Goal: Book appointment/travel/reservation

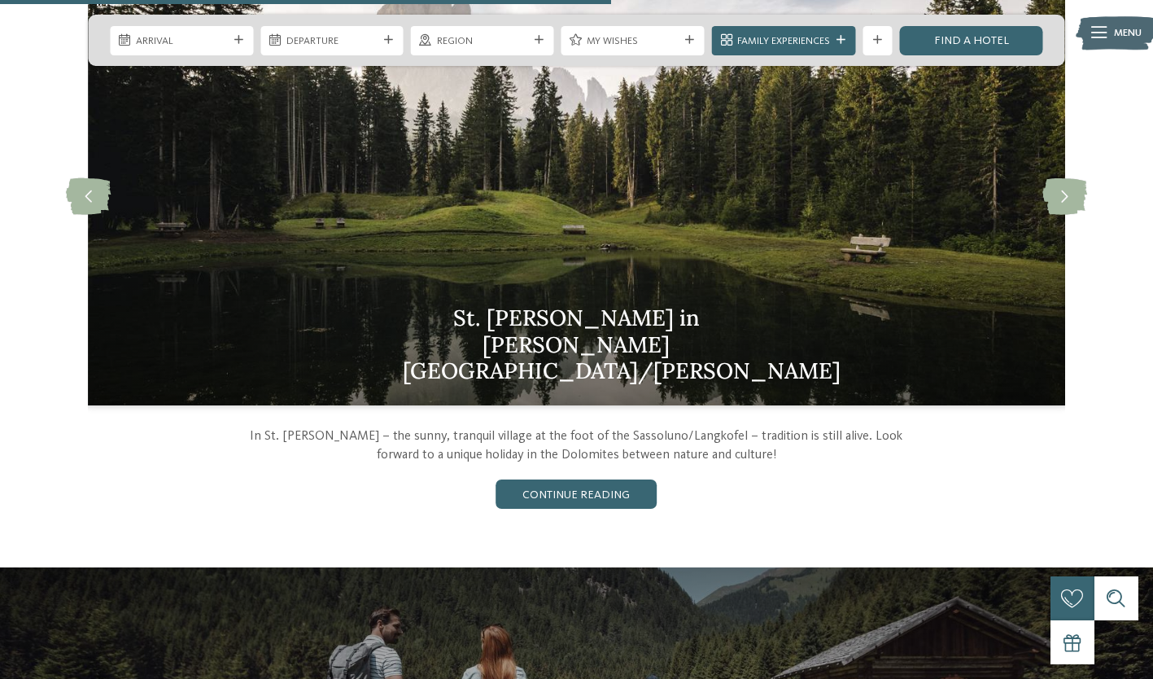
scroll to position [1577, 0]
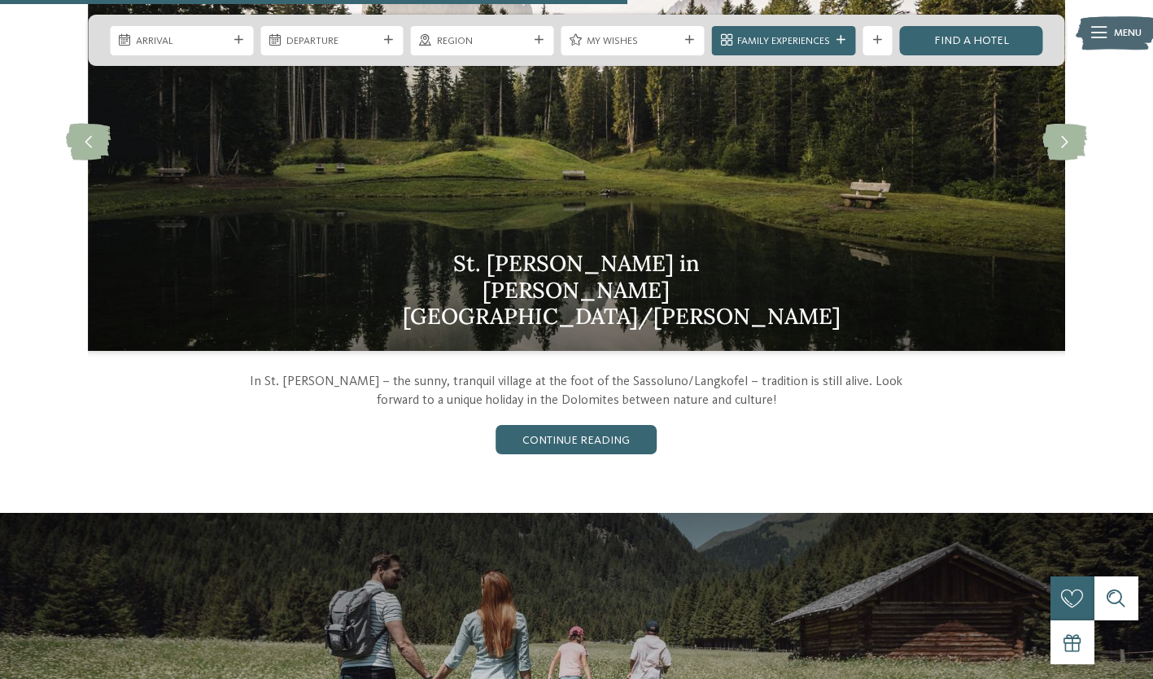
click at [533, 286] on img at bounding box center [576, 141] width 977 height 418
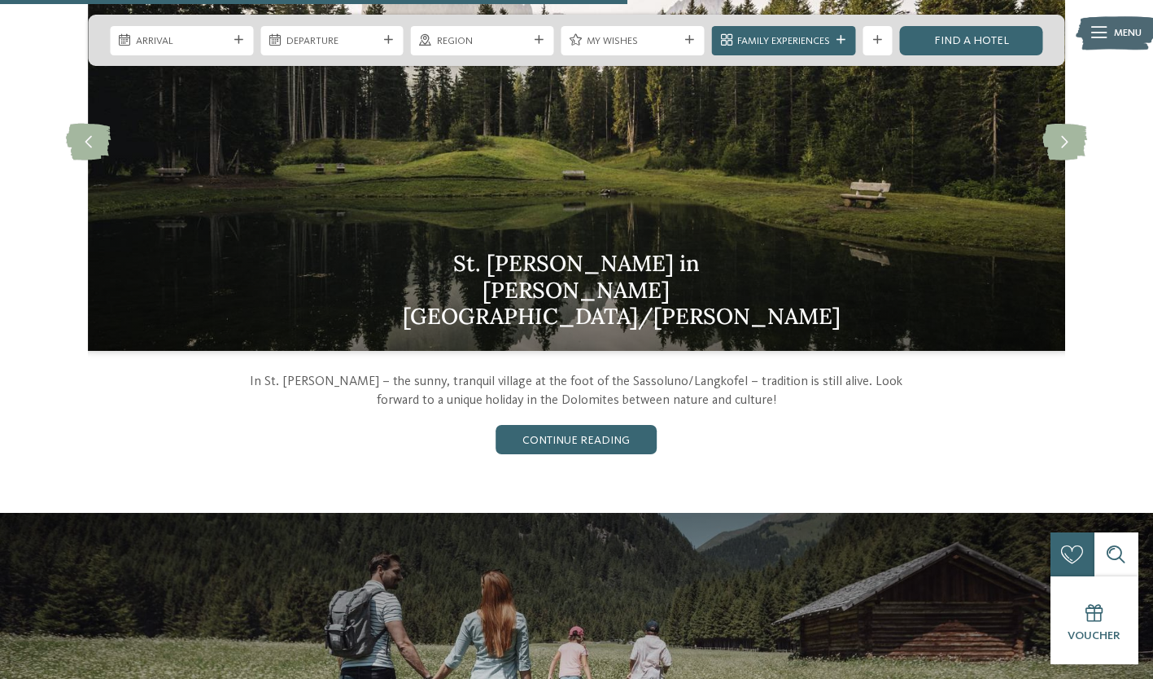
click at [574, 436] on link "continue reading" at bounding box center [576, 439] width 161 height 29
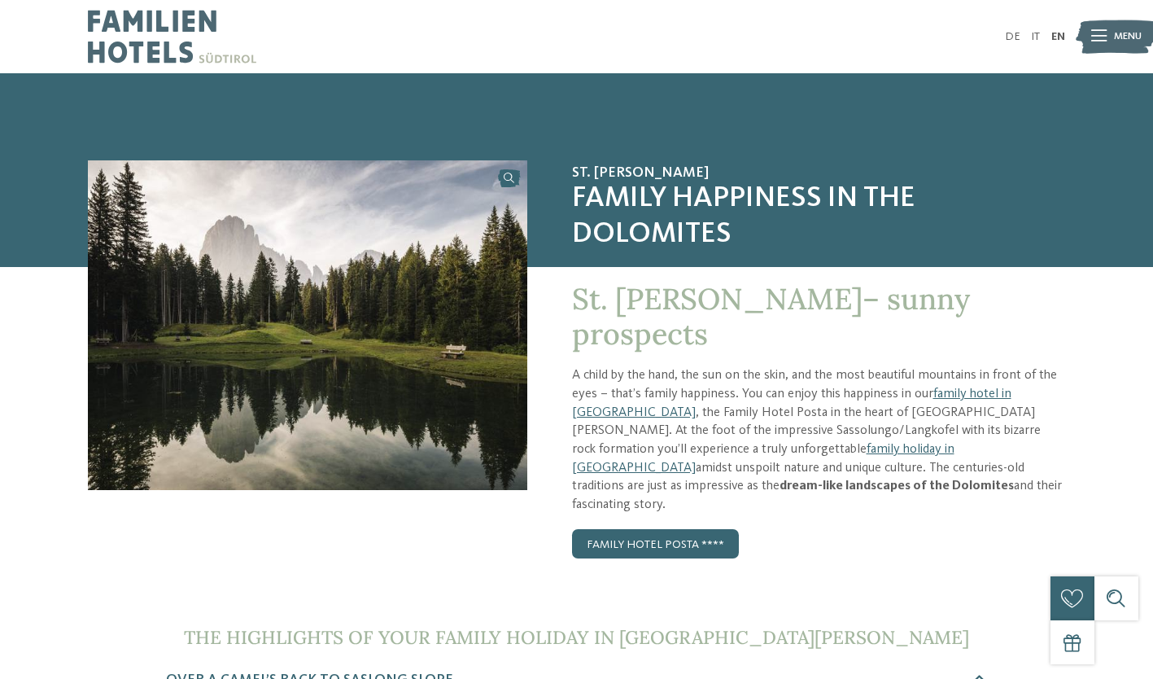
click at [647, 376] on p "A child by the hand, the sun on the skin, and the most beautiful mountains in f…" at bounding box center [818, 440] width 493 height 148
click at [640, 529] on link "Family Hotel Posta ****" at bounding box center [655, 543] width 167 height 29
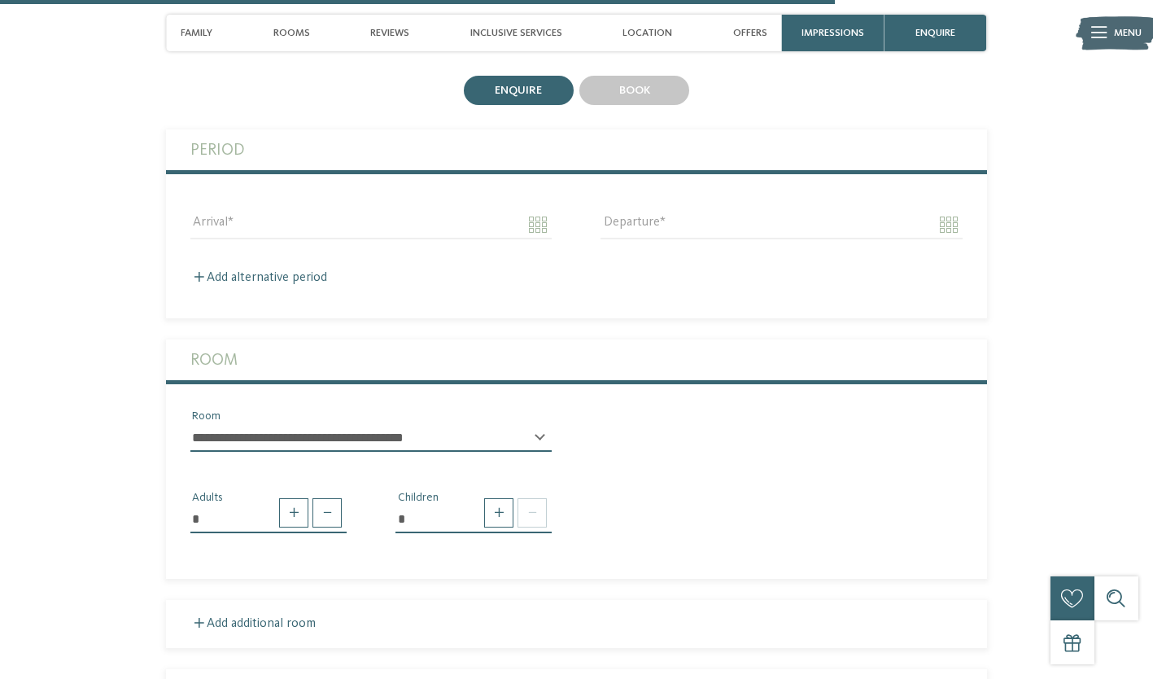
scroll to position [3458, 0]
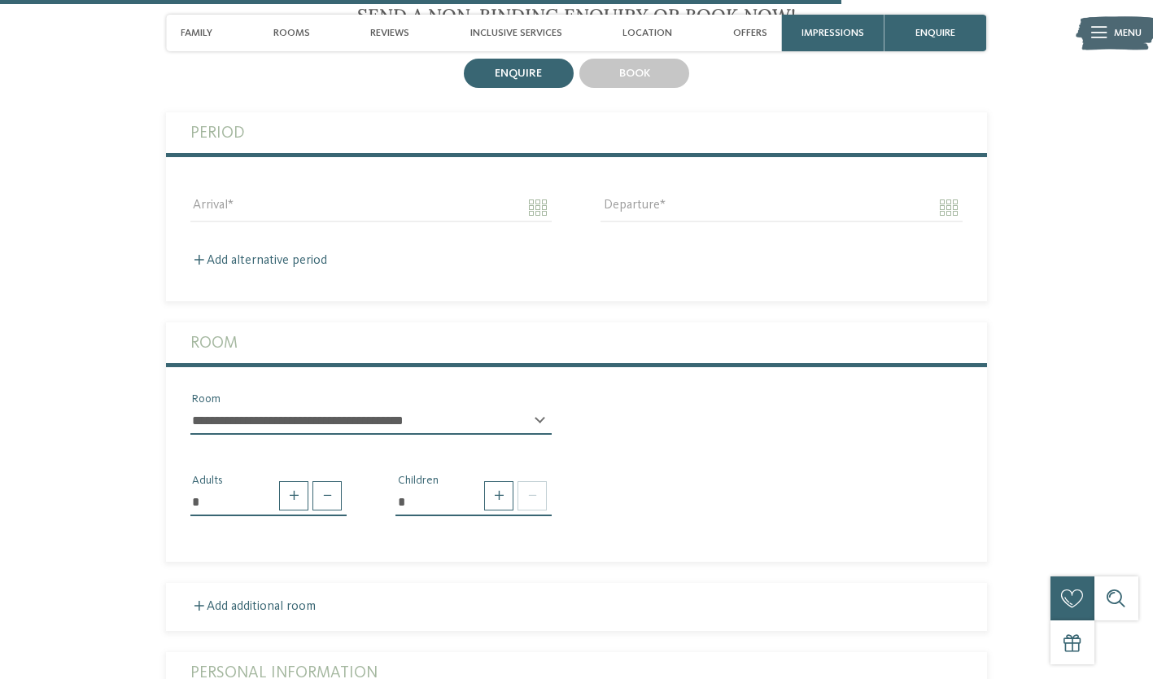
click at [540, 481] on span at bounding box center [532, 495] width 29 height 29
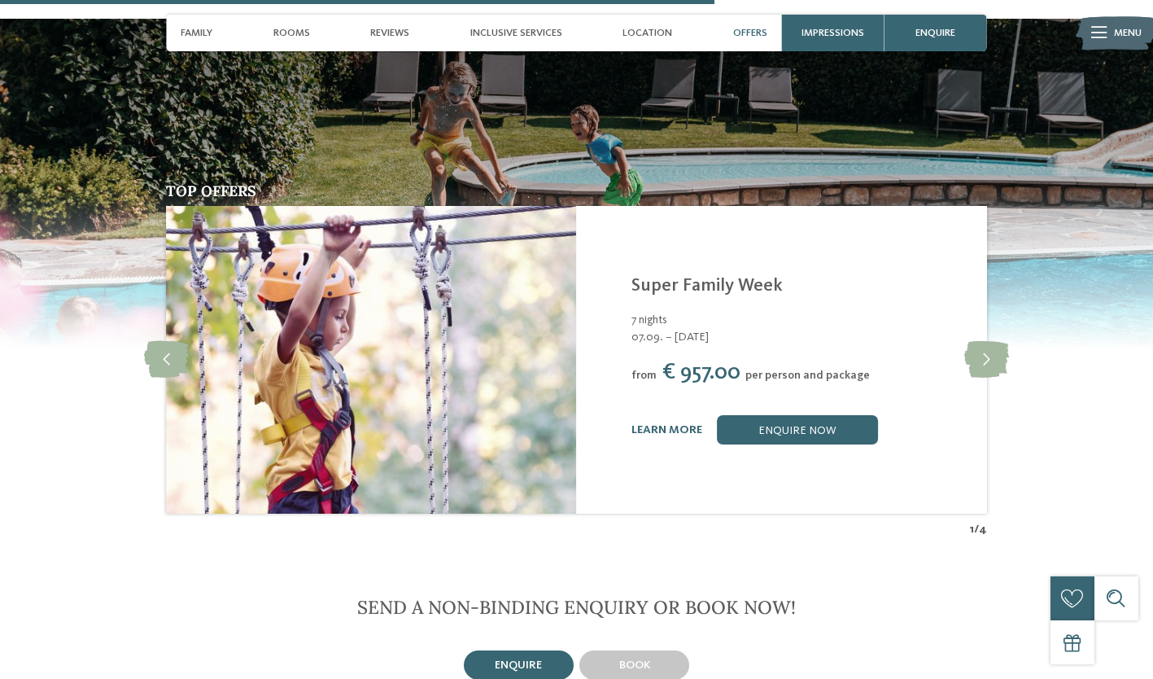
scroll to position [3056, 0]
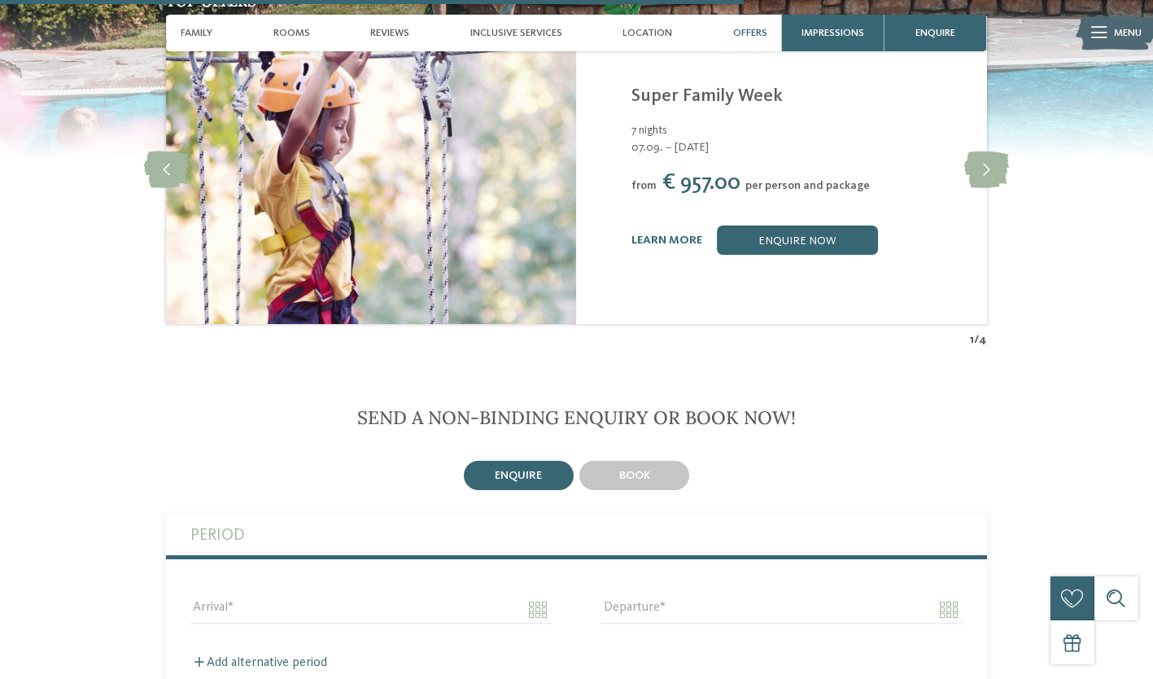
click at [635, 461] on div "book" at bounding box center [634, 475] width 110 height 29
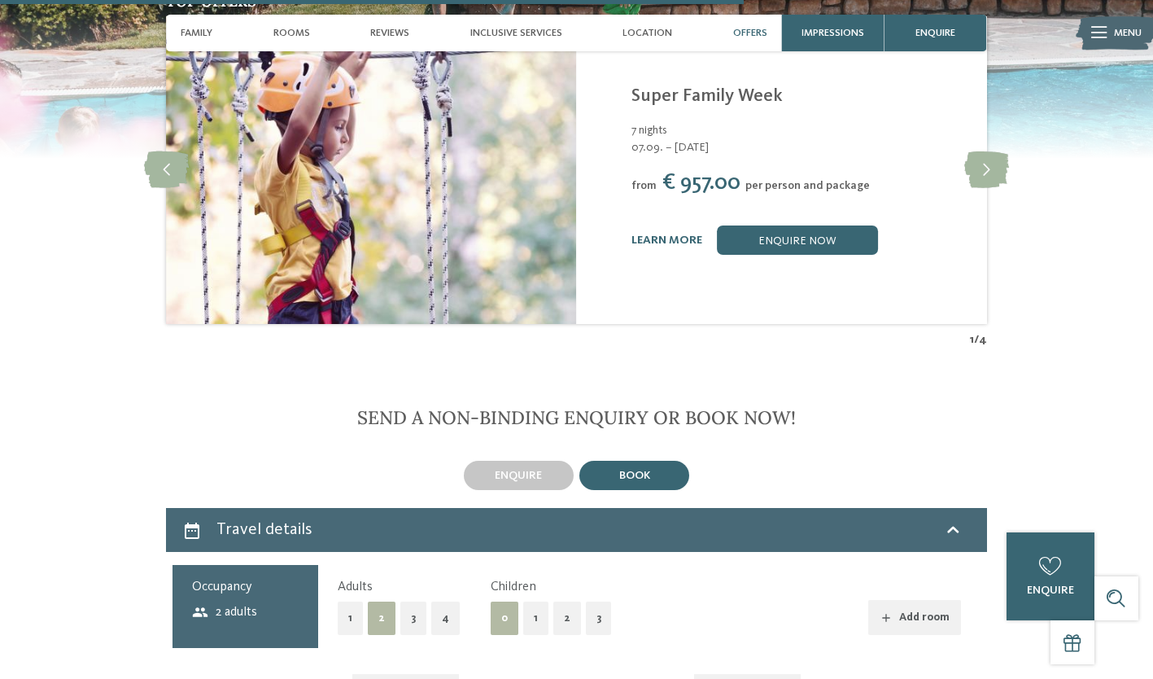
click at [553, 601] on button "2" at bounding box center [567, 617] width 28 height 33
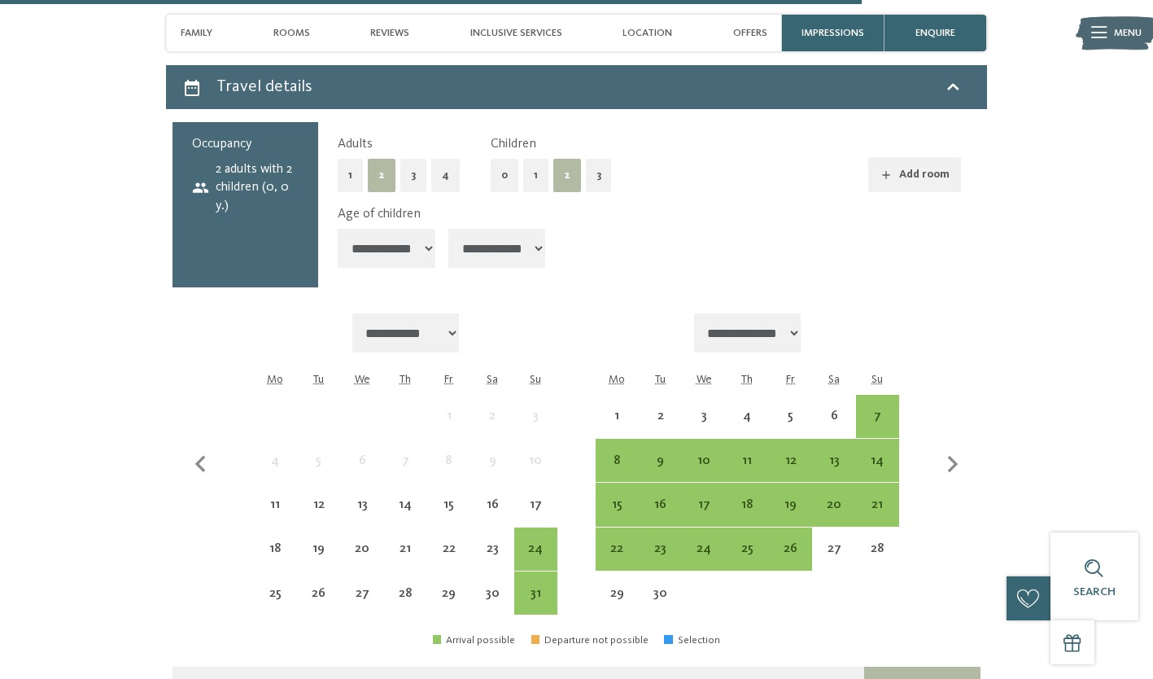
scroll to position [3481, 0]
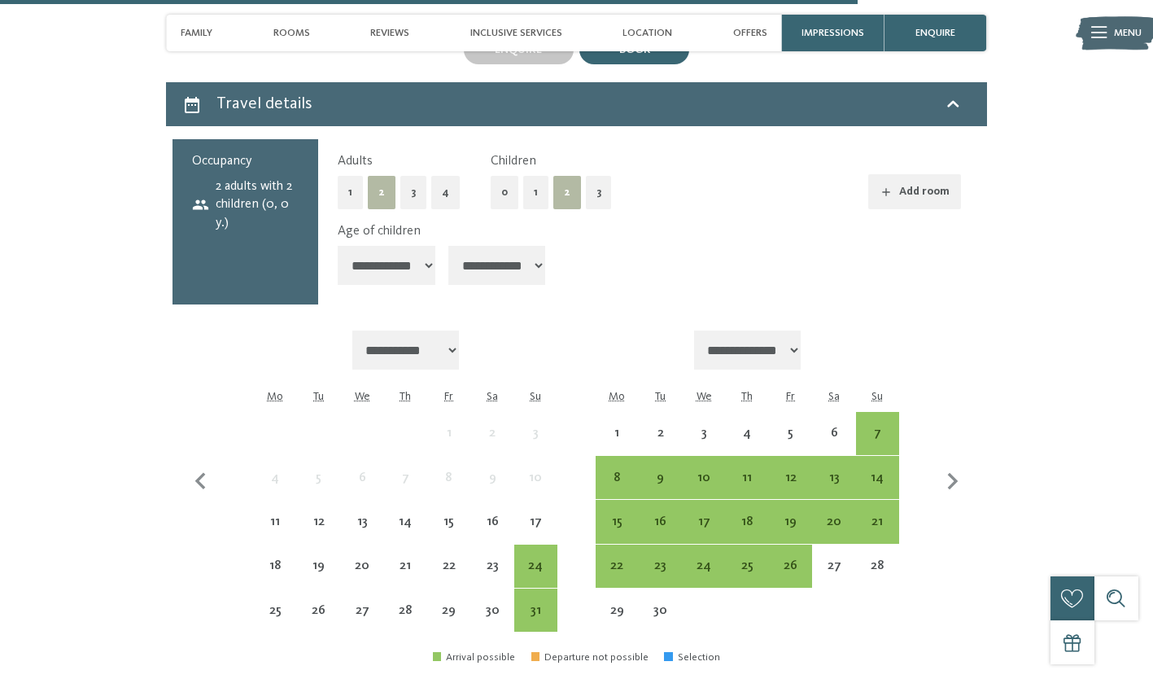
click at [426, 246] on select "**********" at bounding box center [387, 265] width 98 height 39
select select "*"
click at [338, 246] on select "**********" at bounding box center [387, 265] width 98 height 39
click at [506, 246] on select "**********" at bounding box center [497, 265] width 98 height 39
select select "*"
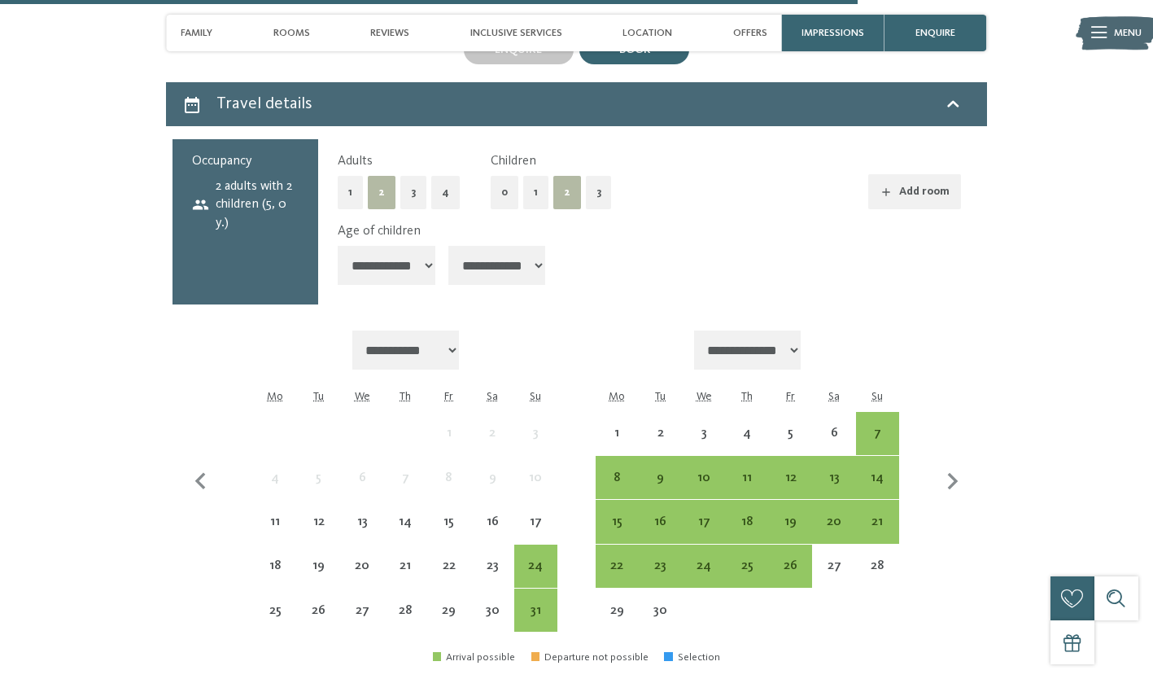
click at [454, 246] on select "**********" at bounding box center [497, 265] width 98 height 39
click at [535, 559] on div "24" at bounding box center [536, 579] width 40 height 40
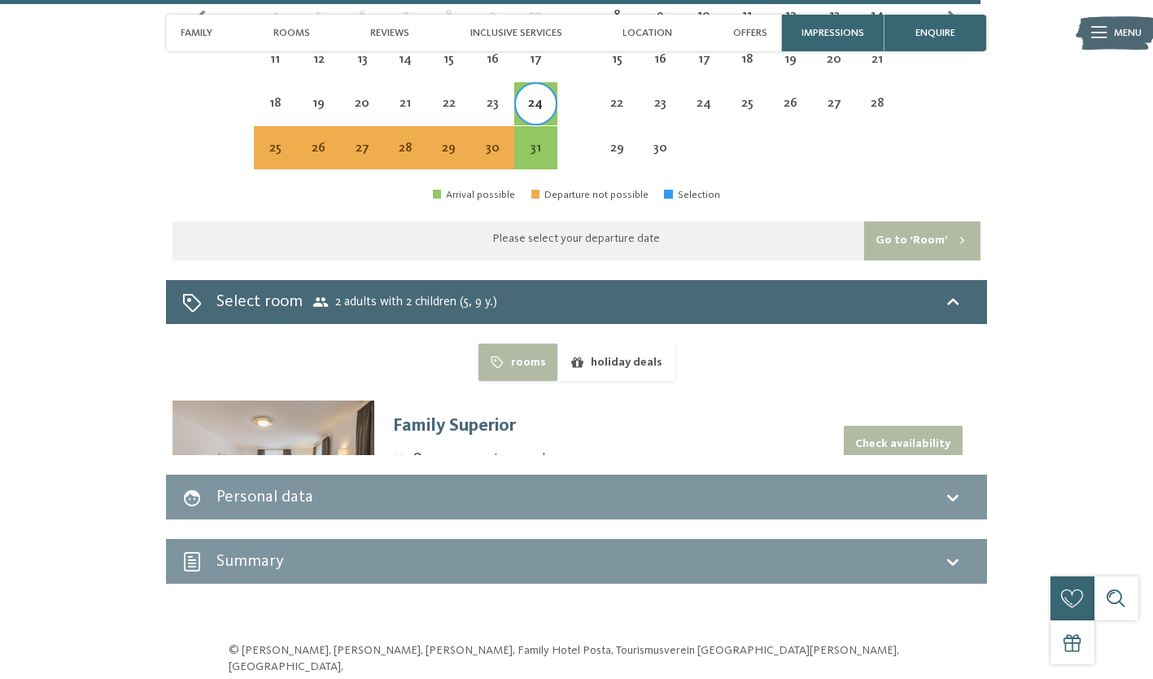
scroll to position [3971, 0]
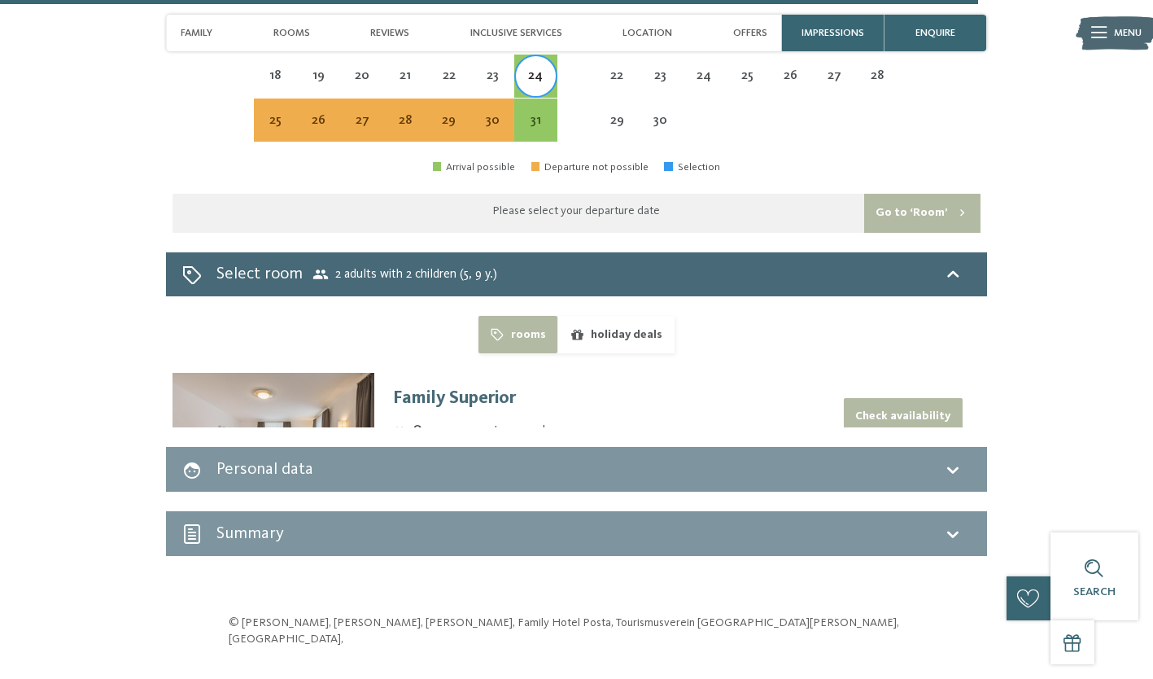
click at [866, 398] on button "Check availability" at bounding box center [903, 416] width 119 height 37
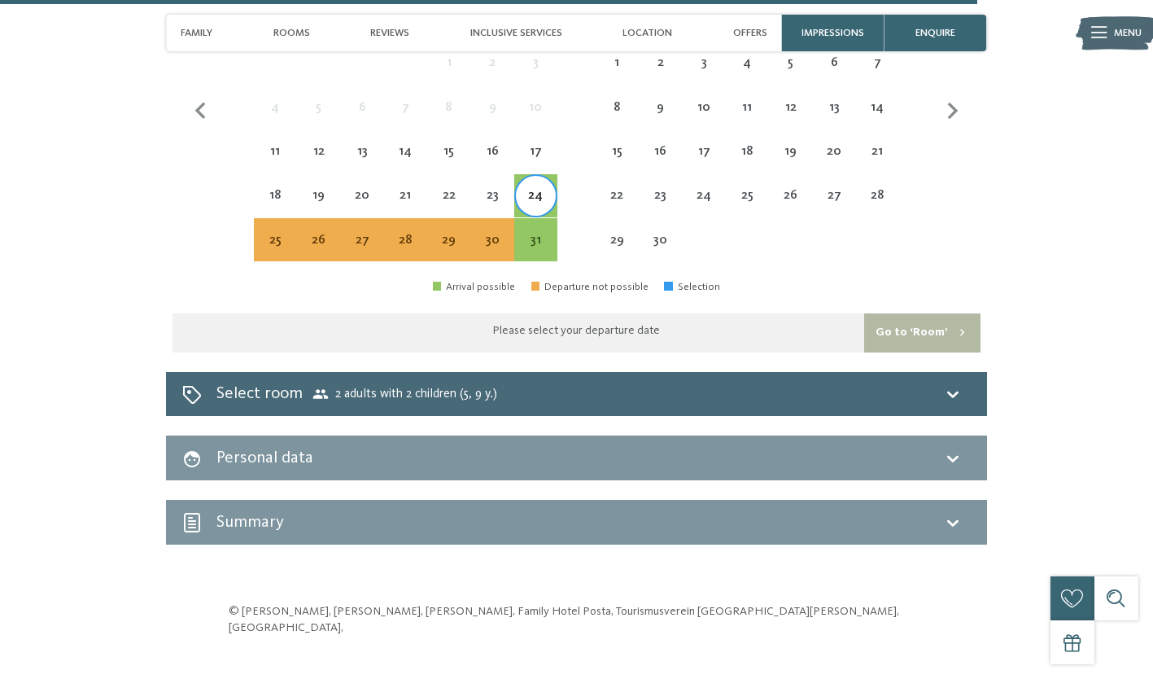
scroll to position [3858, 0]
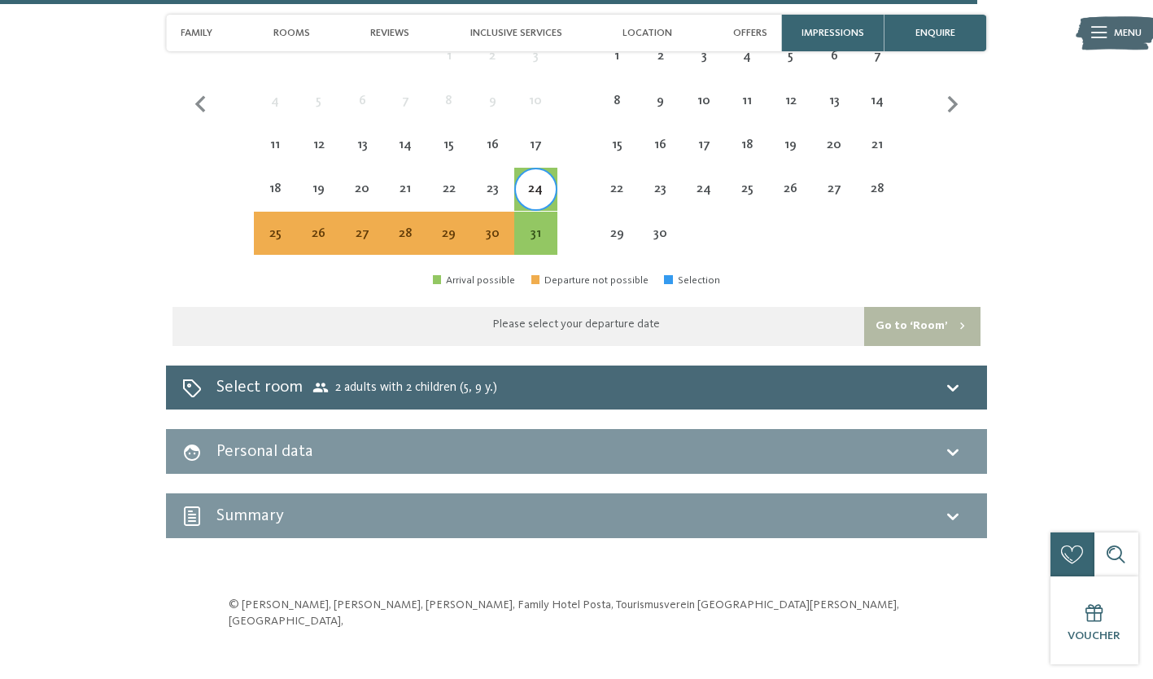
click at [953, 378] on icon at bounding box center [953, 388] width 20 height 20
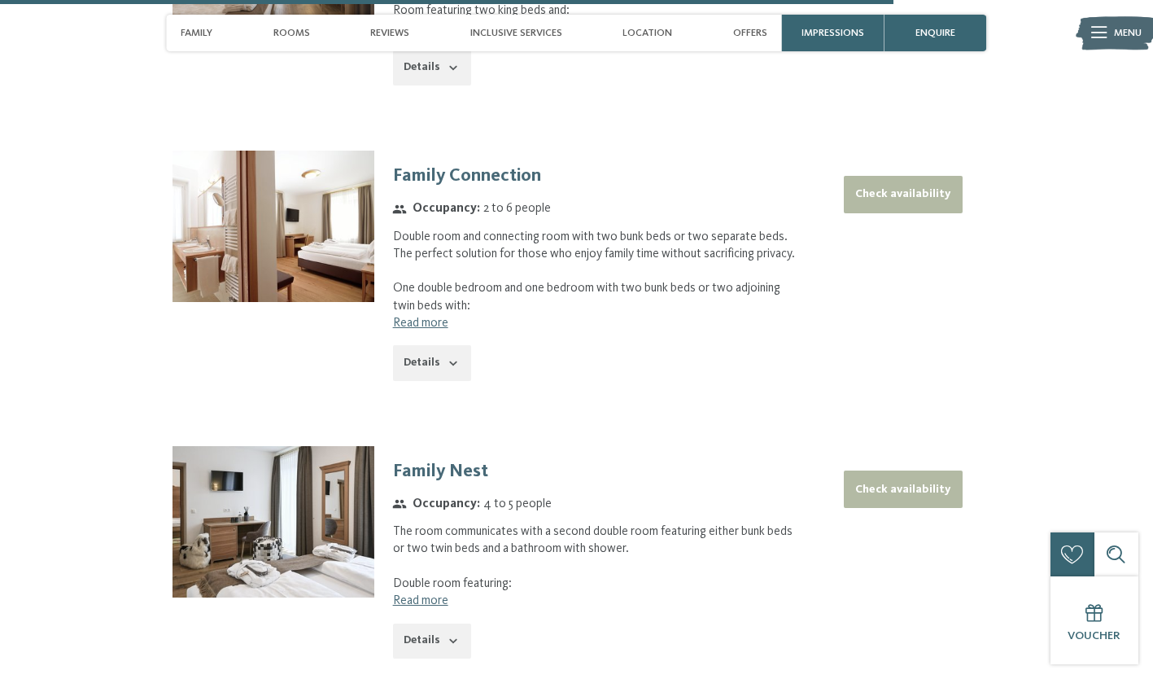
scroll to position [3516, 0]
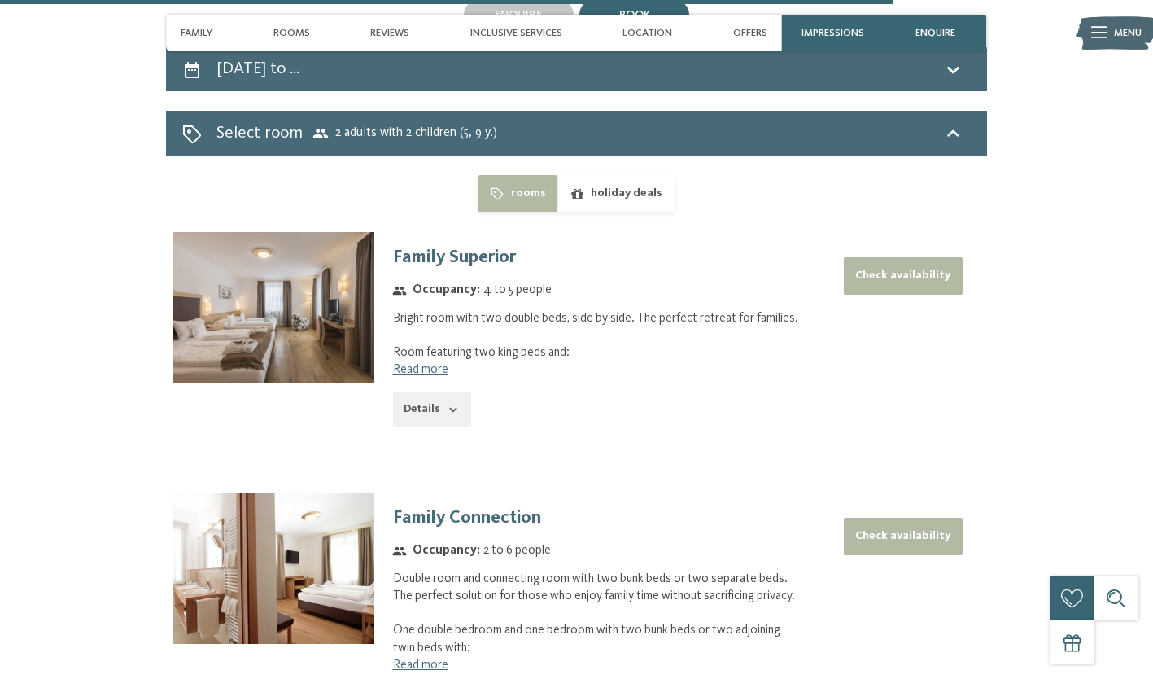
click at [897, 518] on button "Check availability" at bounding box center [903, 536] width 119 height 37
select select "*"
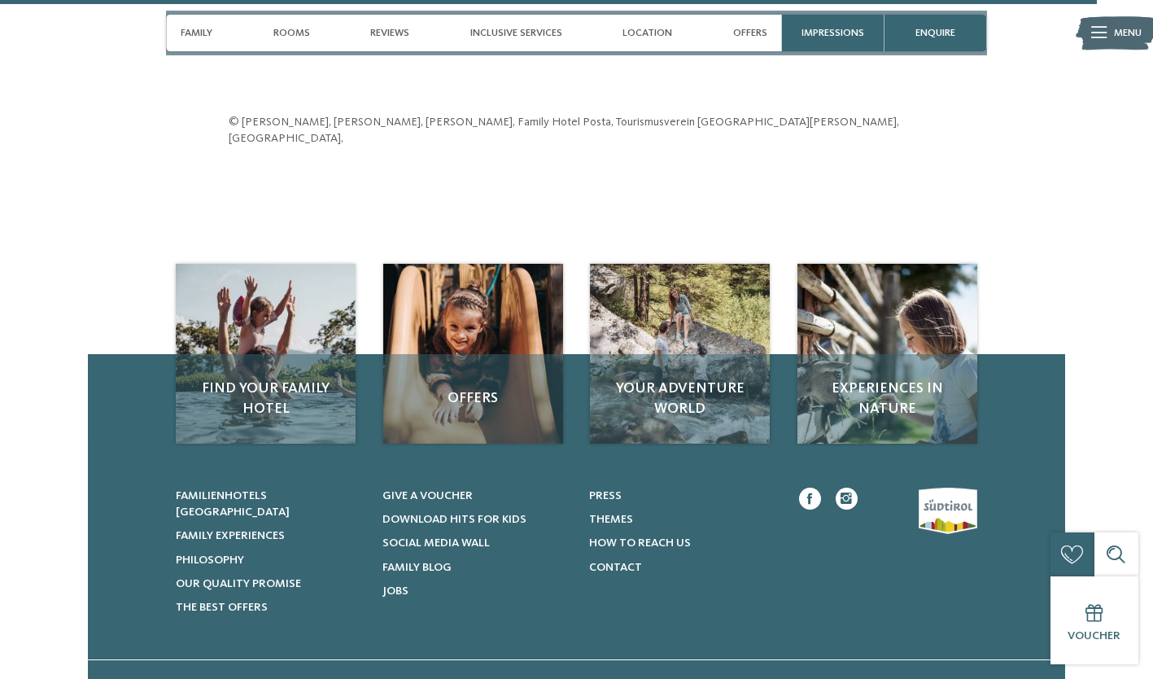
scroll to position [4385, 0]
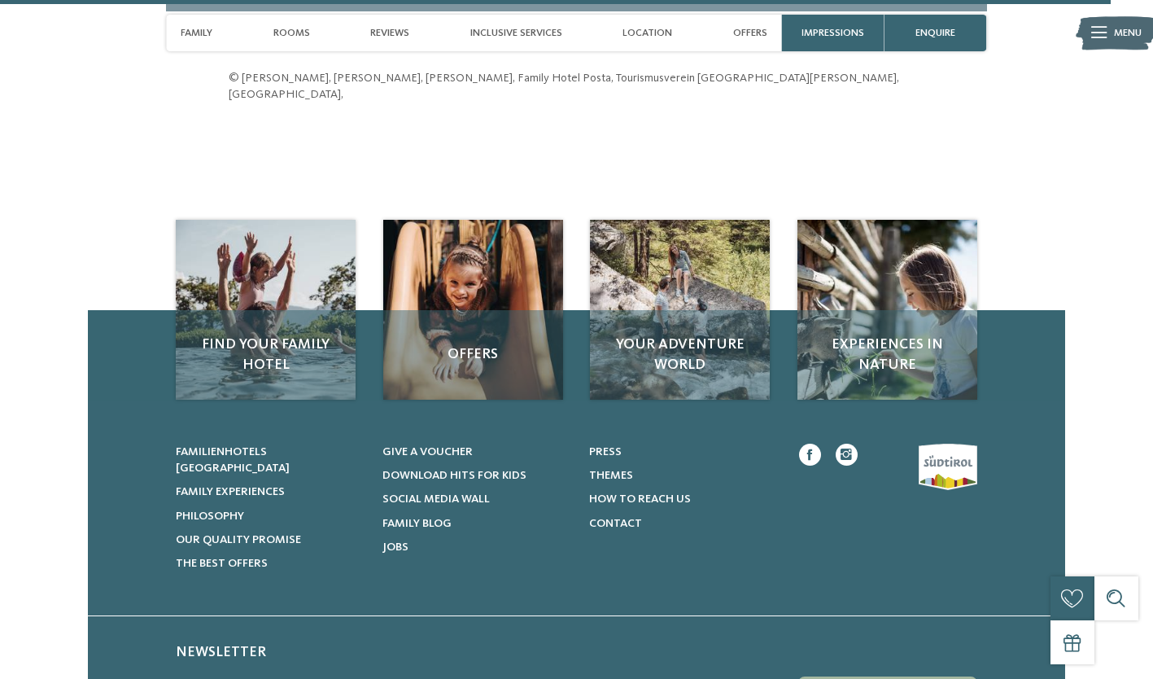
click at [457, 310] on div "Offers" at bounding box center [473, 355] width 180 height 90
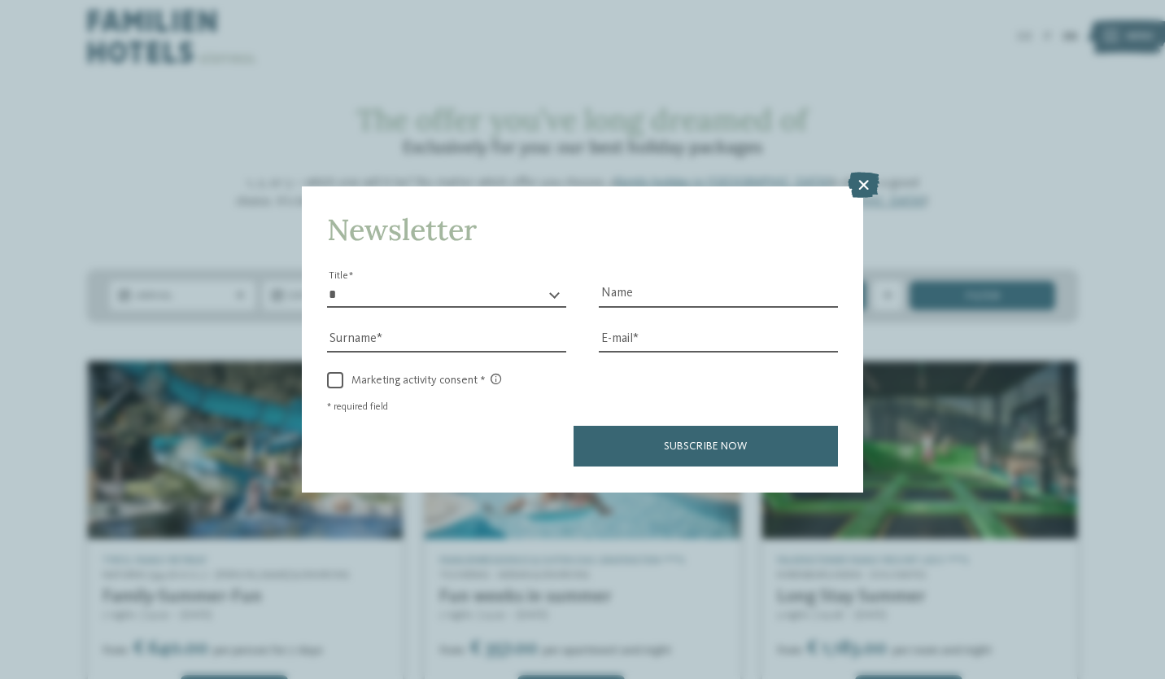
click at [869, 187] on icon at bounding box center [864, 186] width 32 height 26
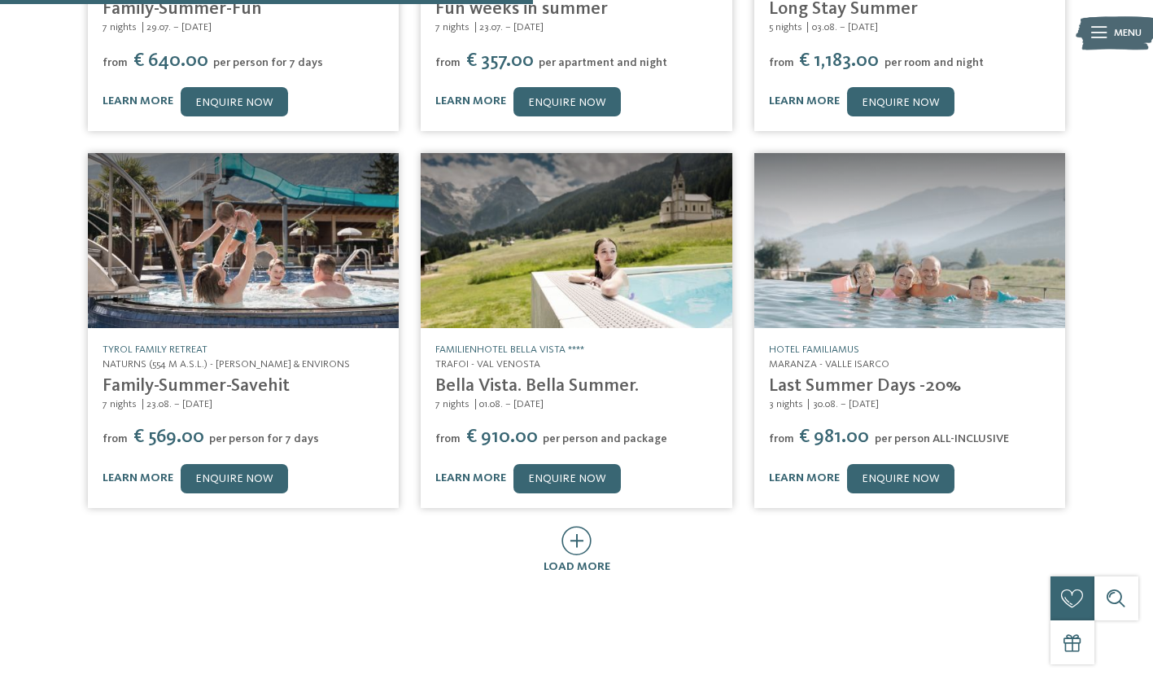
scroll to position [596, 0]
